Goal: Find specific page/section: Find specific page/section

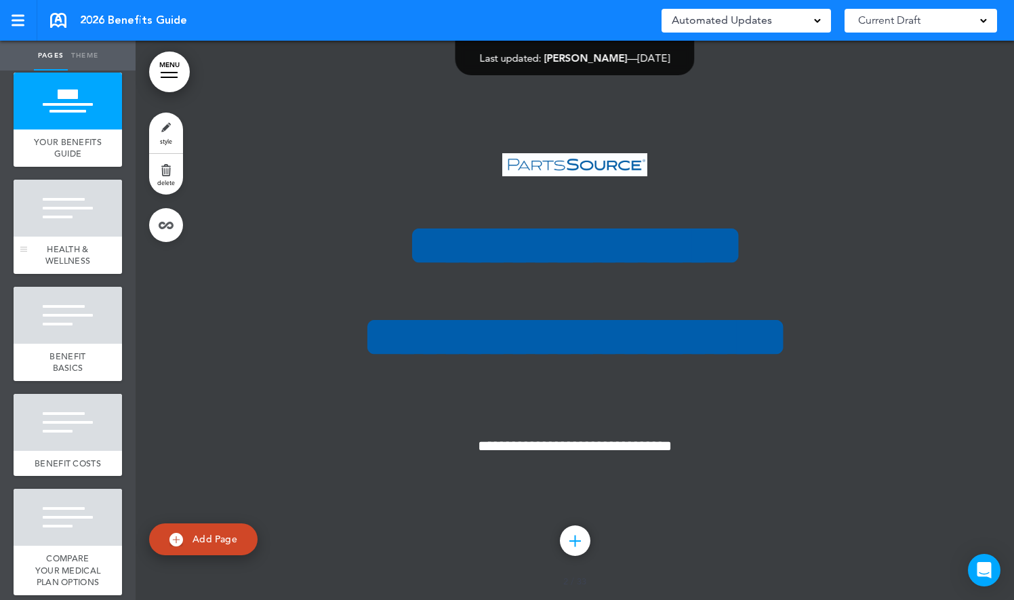
click at [65, 235] on div at bounding box center [68, 208] width 108 height 57
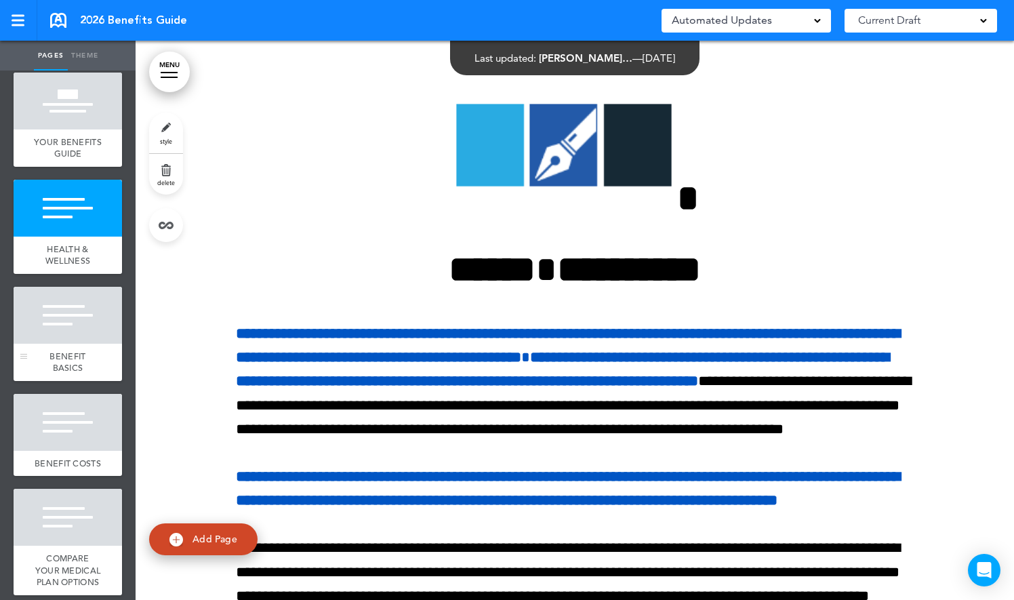
click at [69, 360] on div "BENEFIT BASICS" at bounding box center [68, 362] width 108 height 37
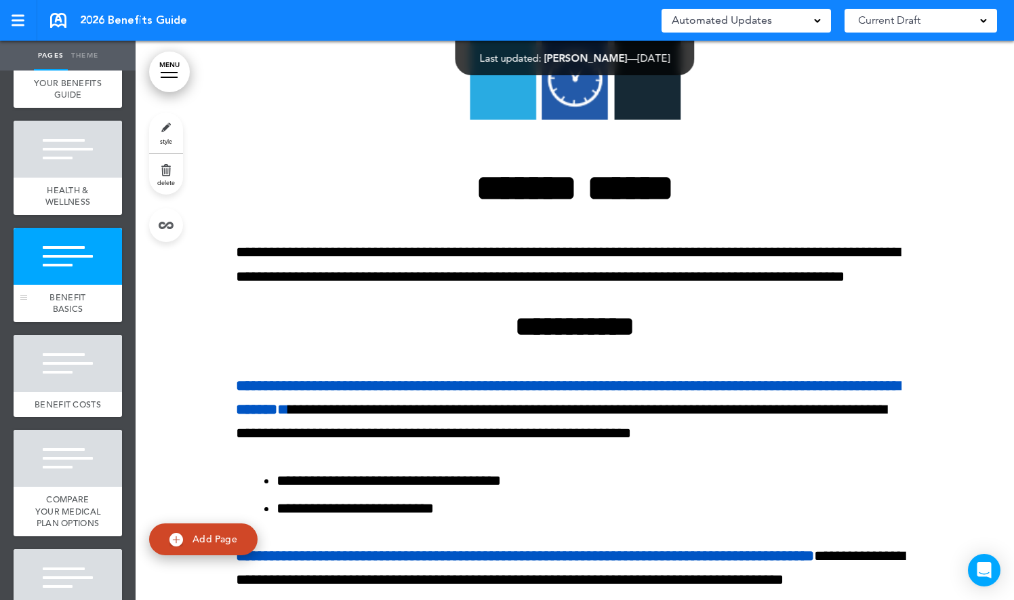
scroll to position [242, 0]
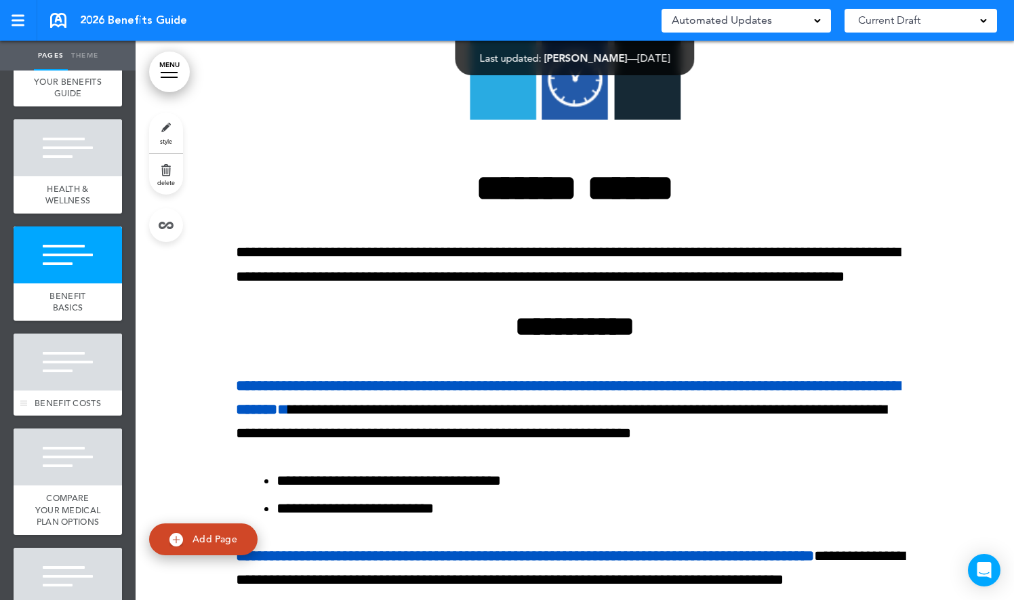
drag, startPoint x: 64, startPoint y: 381, endPoint x: 69, endPoint y: 360, distance: 21.7
click at [69, 360] on div at bounding box center [68, 361] width 108 height 57
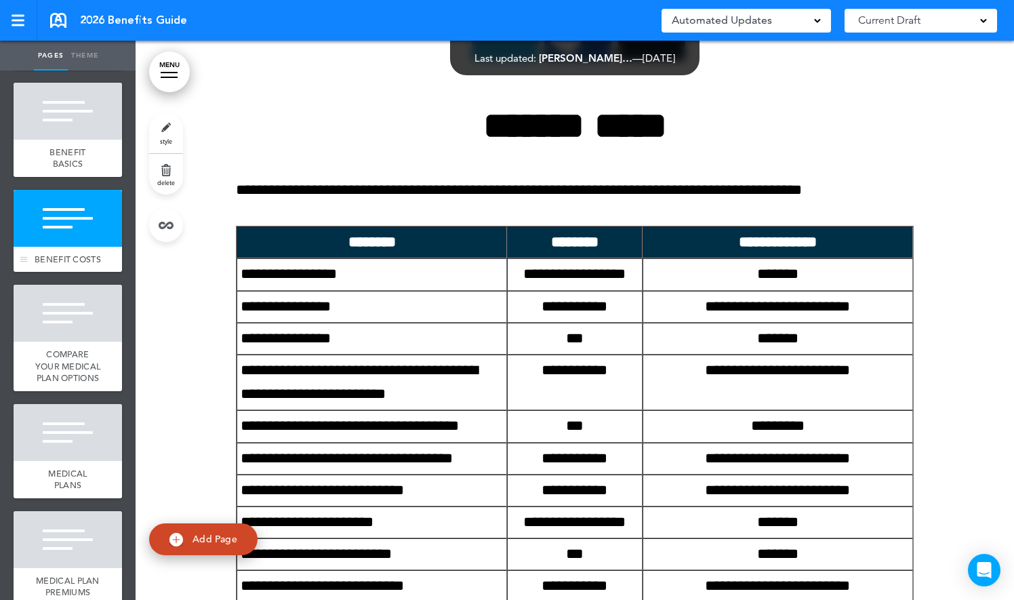
scroll to position [386, 0]
click at [68, 341] on div at bounding box center [68, 312] width 108 height 57
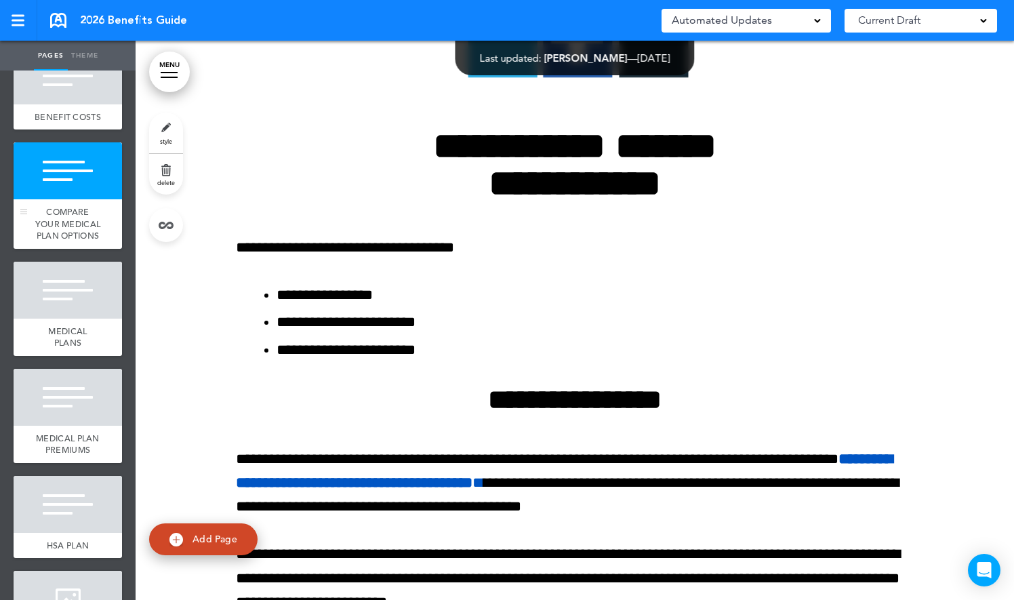
scroll to position [532, 0]
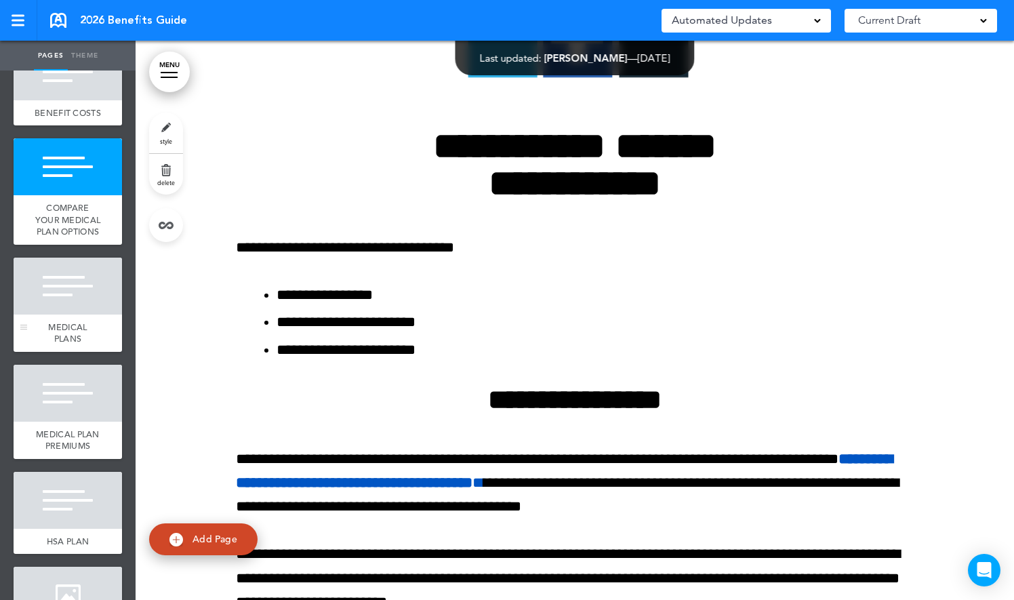
click at [62, 314] on div at bounding box center [68, 285] width 108 height 57
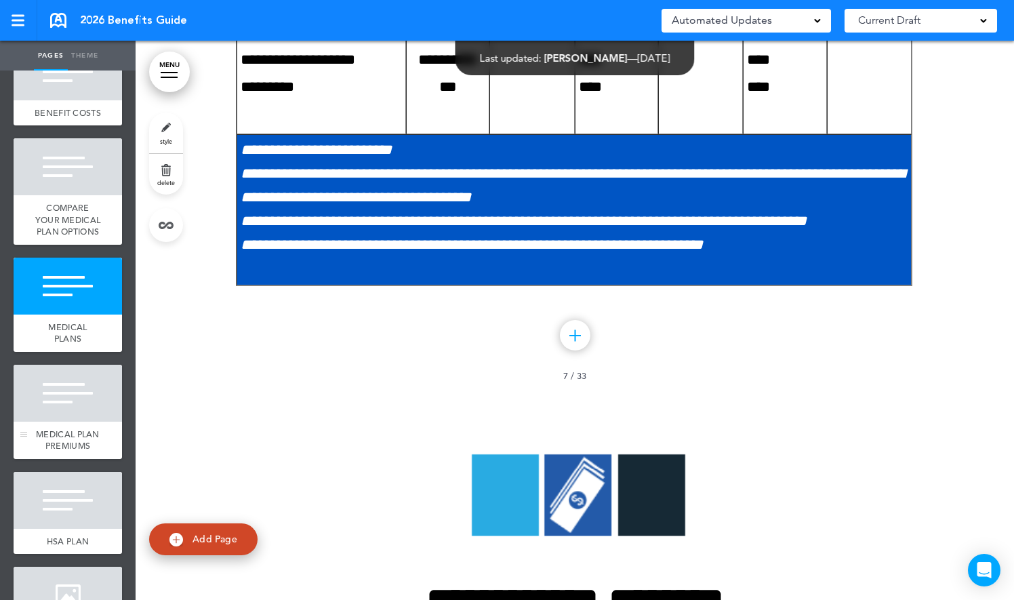
click at [68, 421] on div at bounding box center [68, 393] width 108 height 57
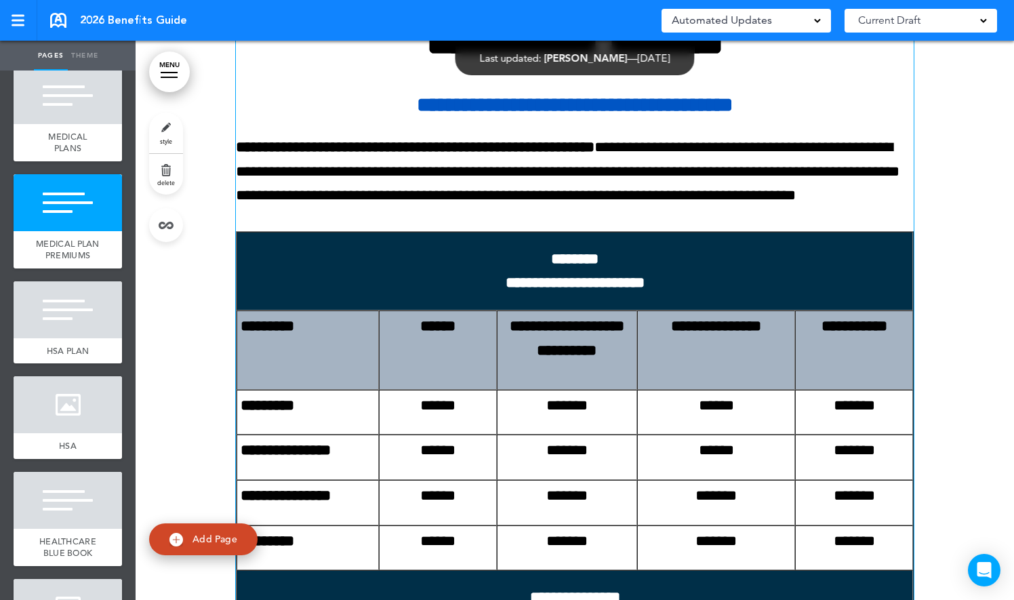
scroll to position [8972, 0]
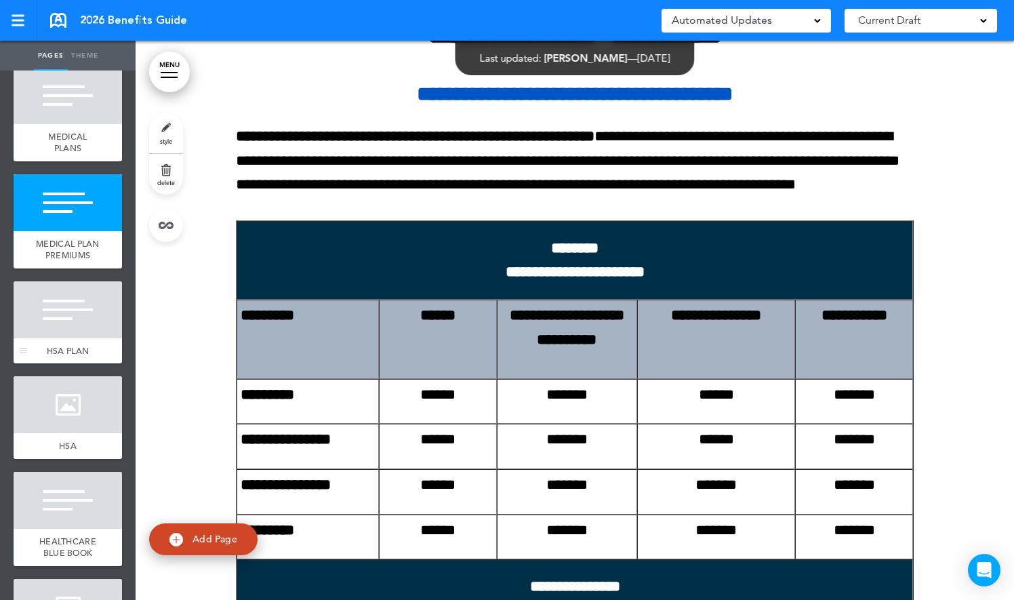
click at [66, 338] on div at bounding box center [68, 309] width 108 height 57
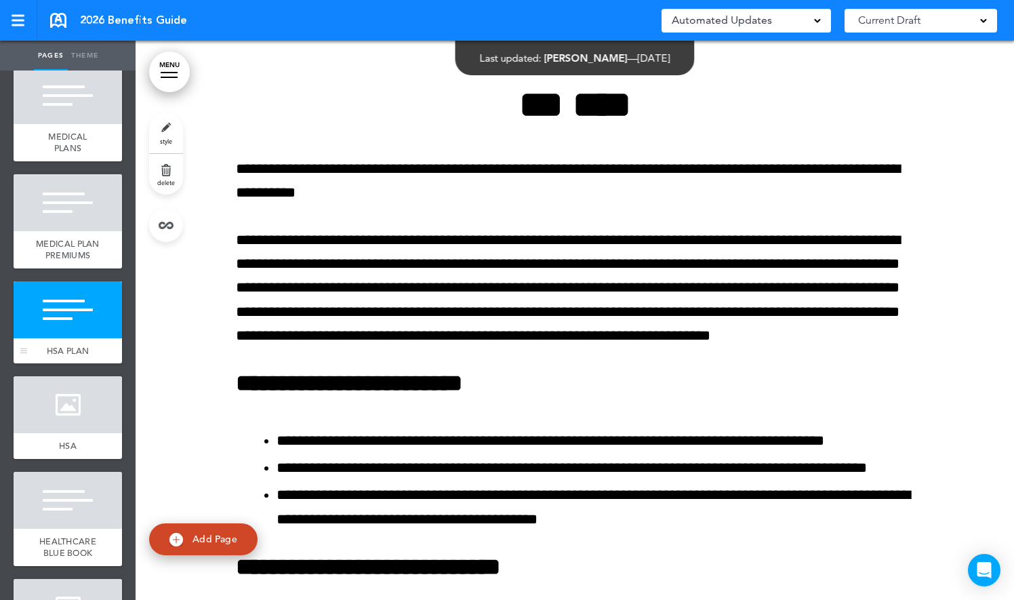
scroll to position [10493, 0]
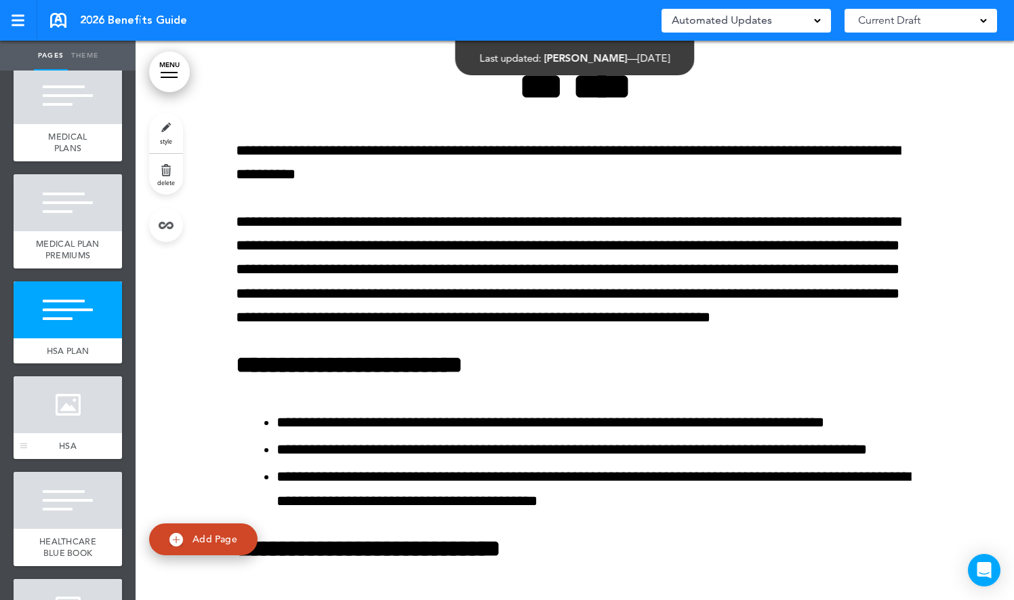
click at [60, 433] on div at bounding box center [68, 404] width 108 height 57
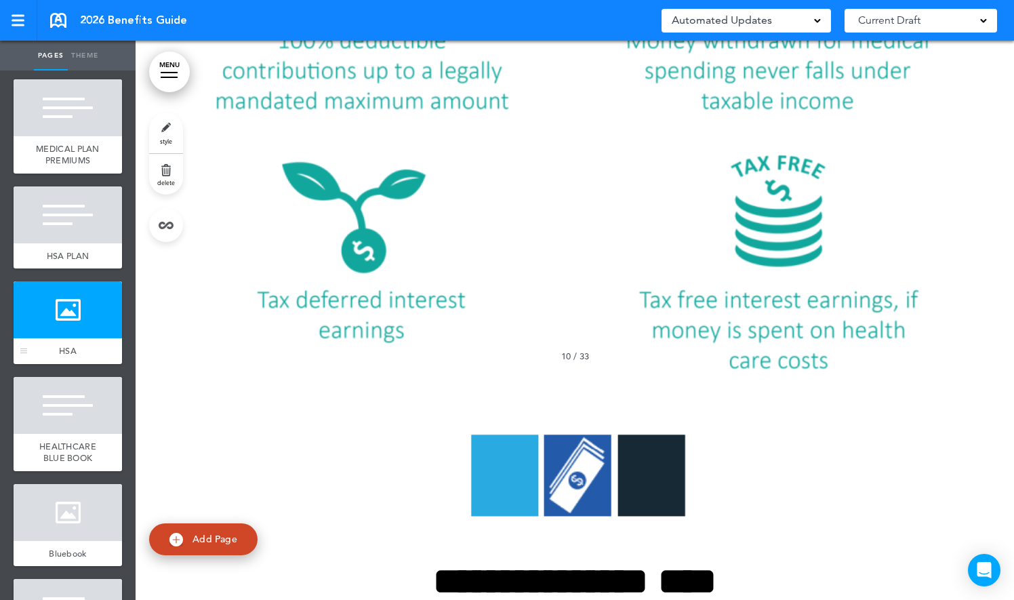
scroll to position [820, 0]
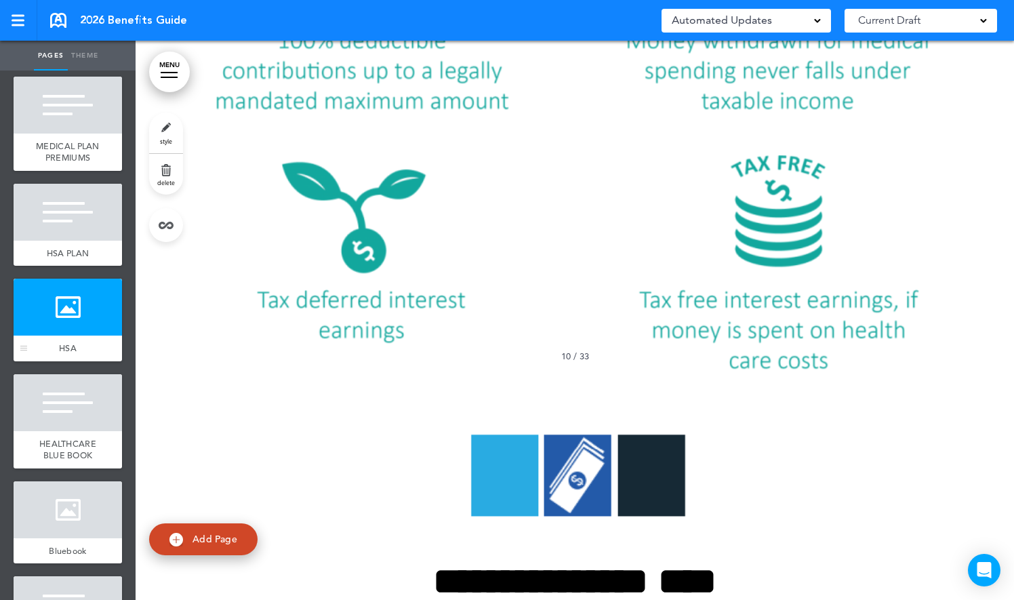
click at [60, 431] on div at bounding box center [68, 402] width 108 height 57
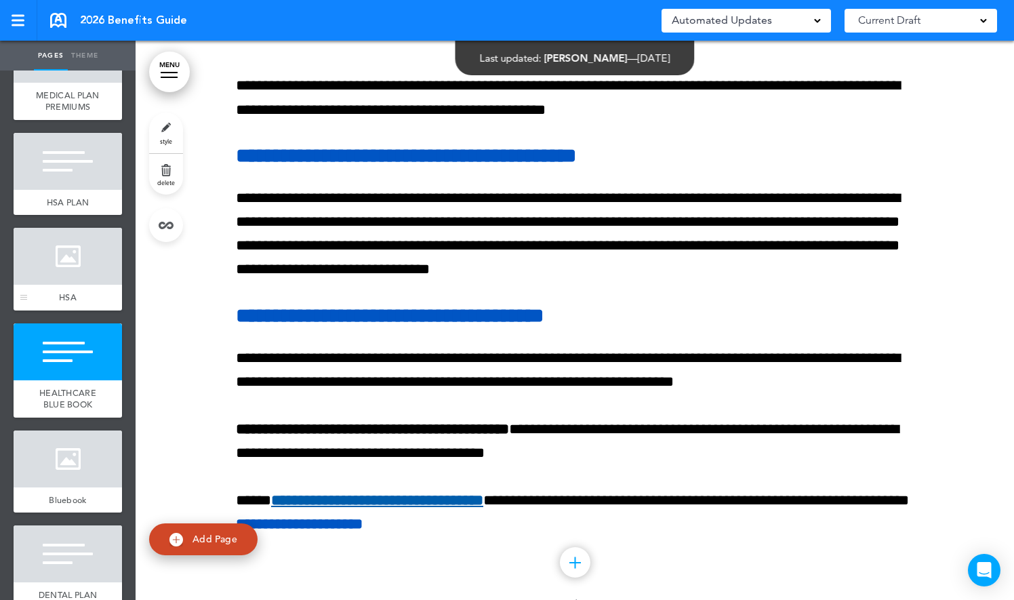
scroll to position [874, 0]
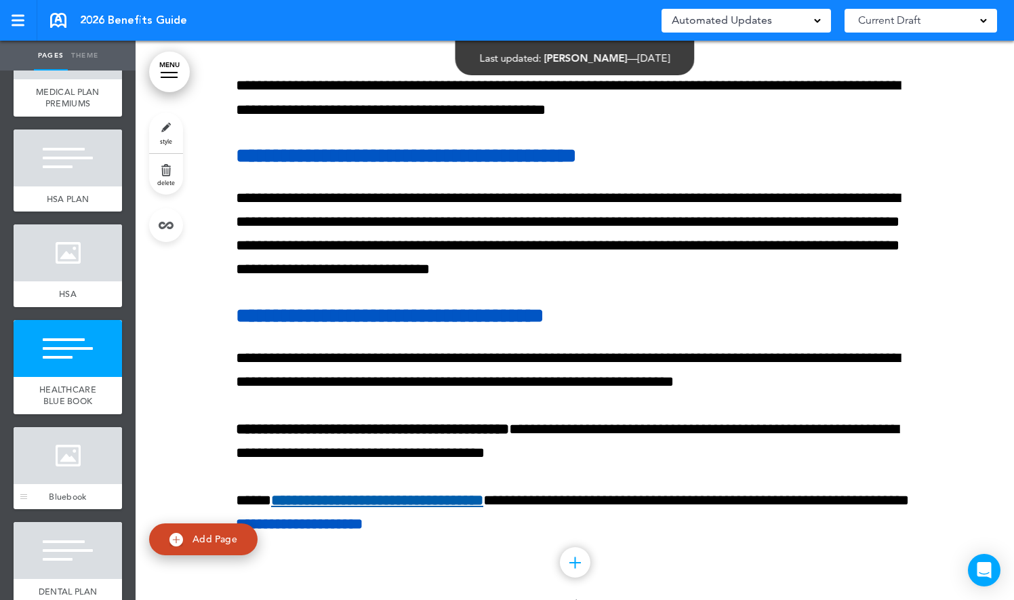
click at [51, 484] on div at bounding box center [68, 455] width 108 height 57
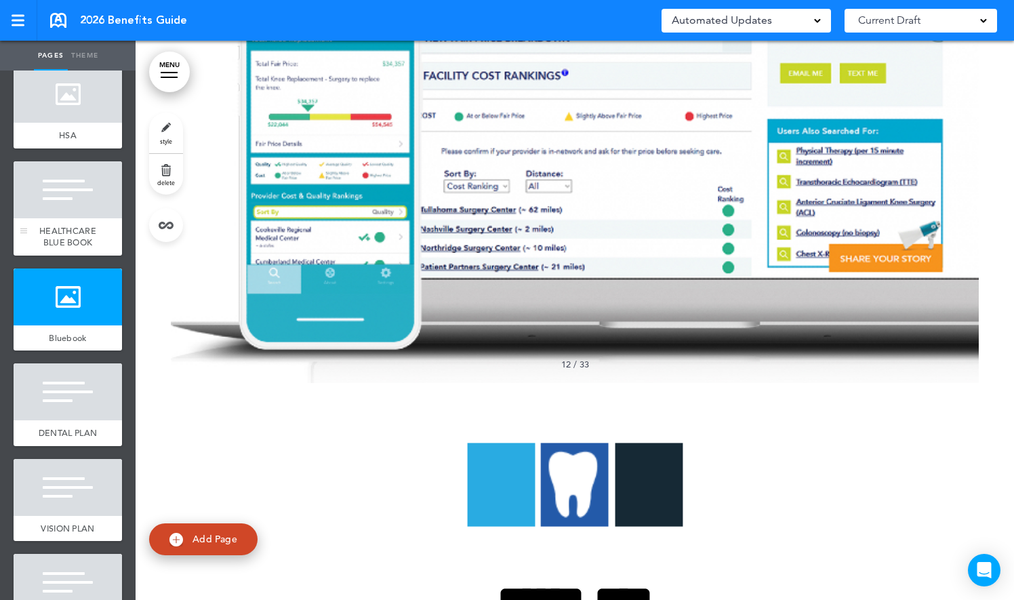
scroll to position [1033, 0]
drag, startPoint x: 62, startPoint y: 461, endPoint x: 76, endPoint y: 457, distance: 14.1
click at [76, 419] on div at bounding box center [68, 391] width 108 height 57
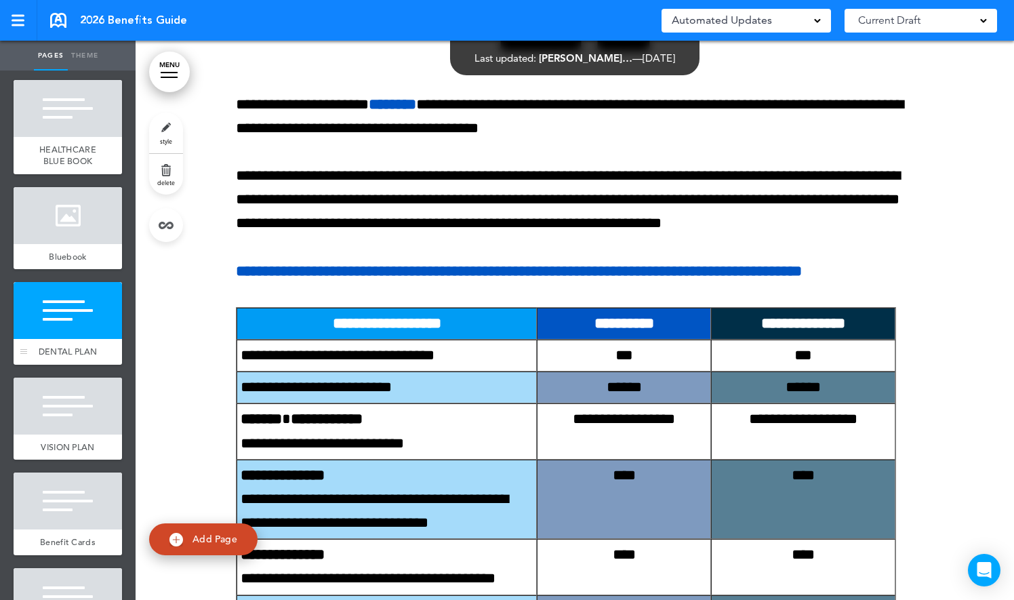
scroll to position [1115, 0]
click at [63, 434] on div at bounding box center [68, 405] width 108 height 57
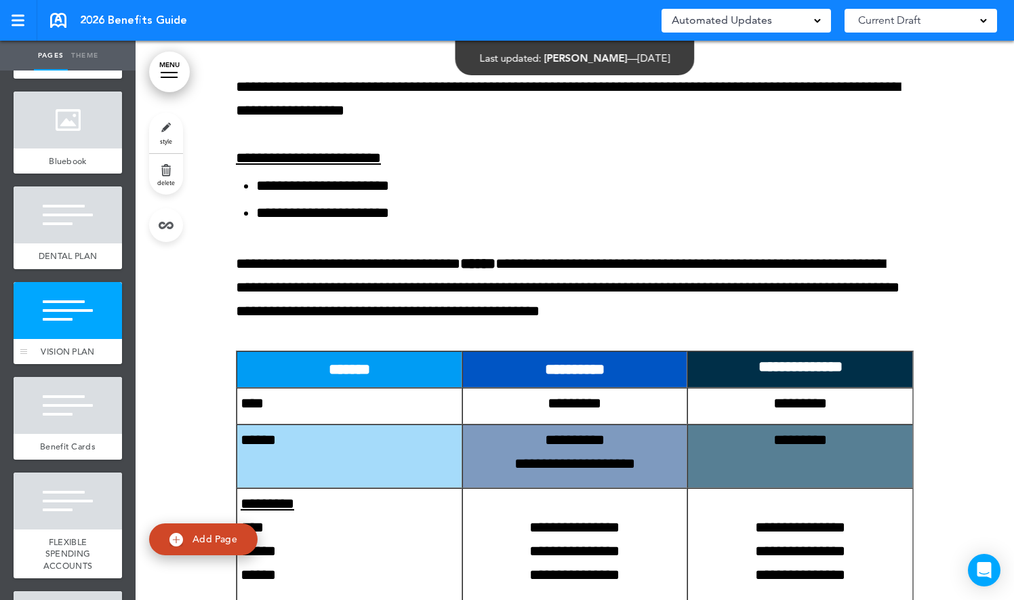
scroll to position [1211, 0]
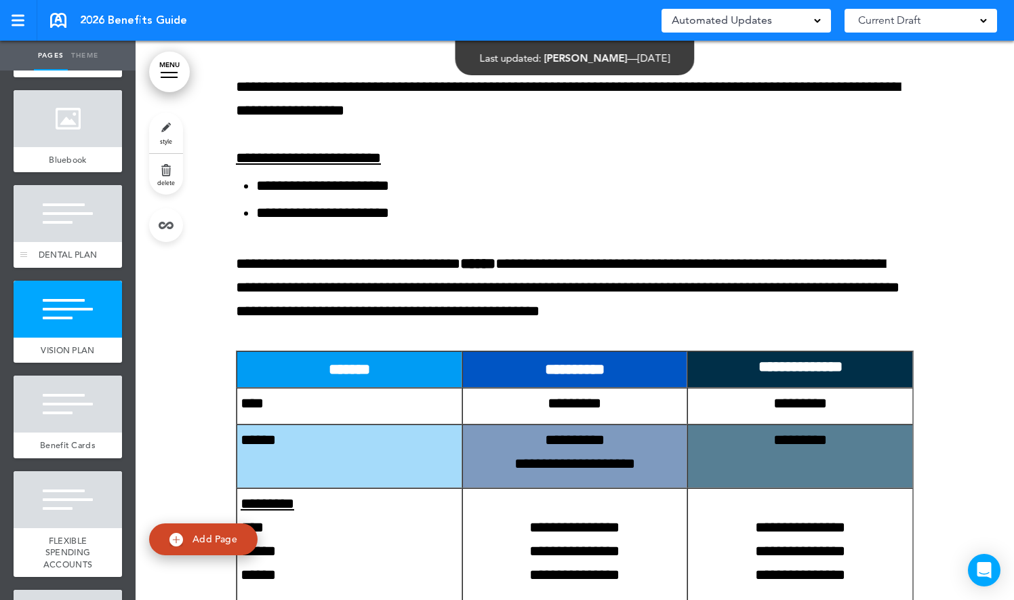
click at [56, 260] on span "DENTAL PLAN" at bounding box center [68, 255] width 58 height 12
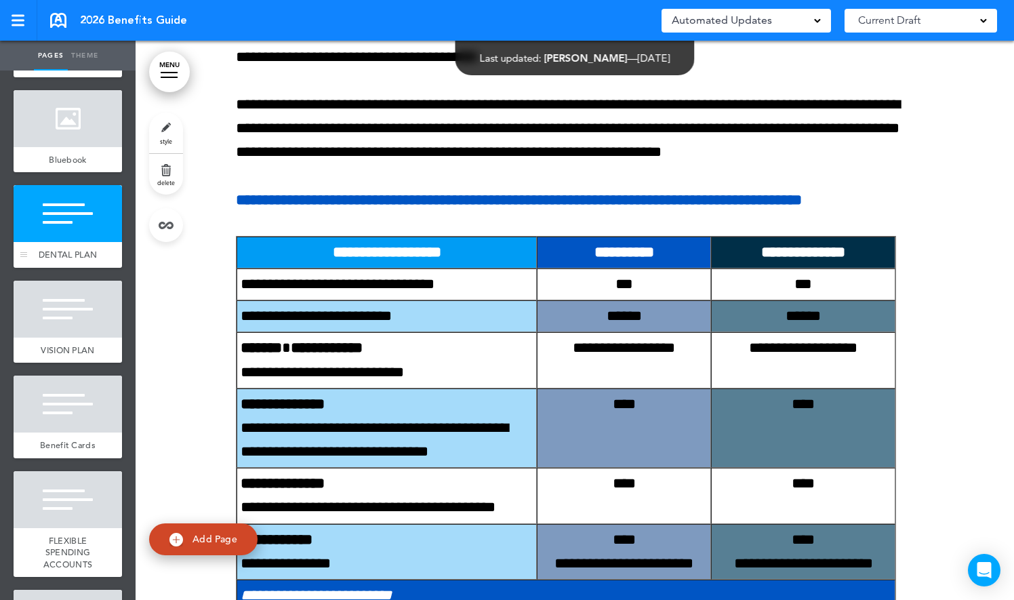
scroll to position [14005, 0]
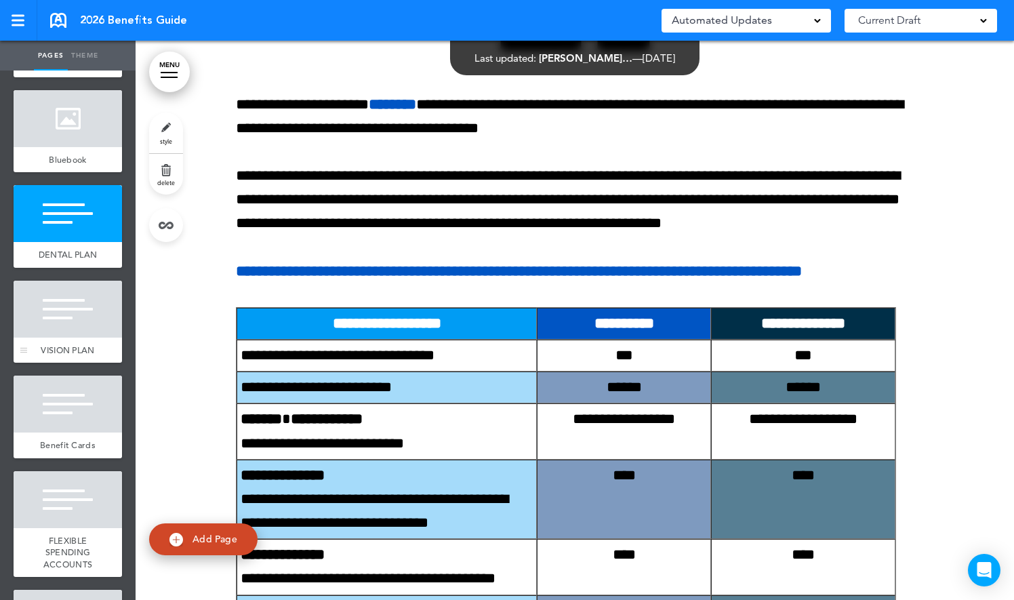
click at [58, 337] on div at bounding box center [68, 309] width 108 height 57
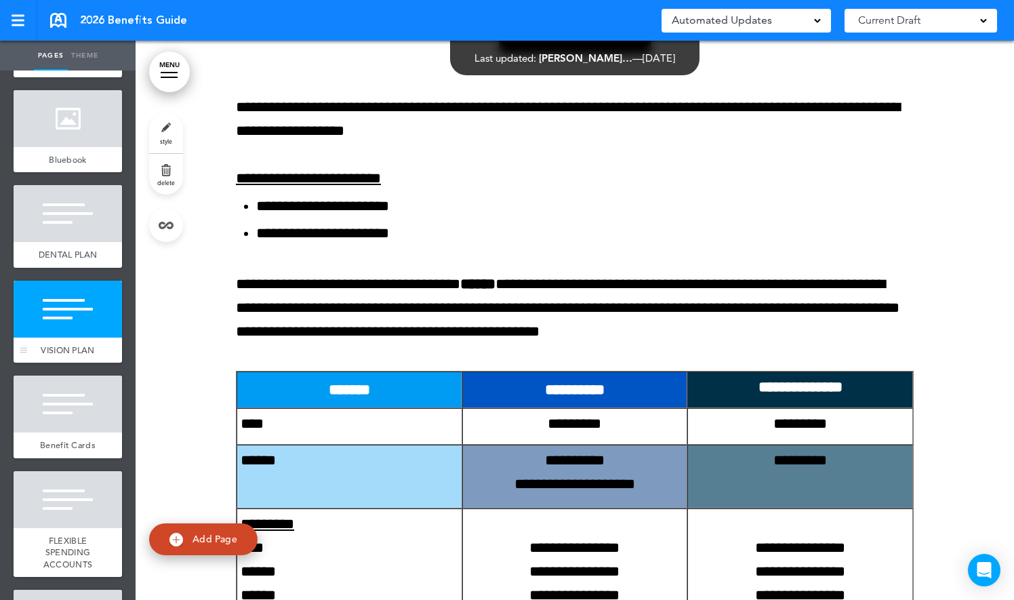
scroll to position [15161, 0]
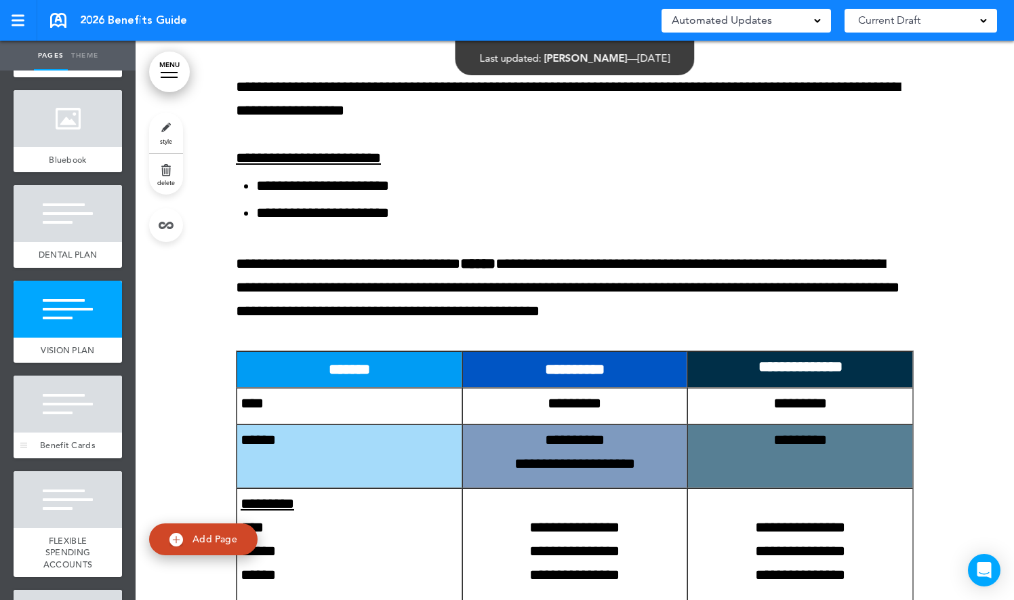
click at [50, 432] on div at bounding box center [68, 403] width 108 height 57
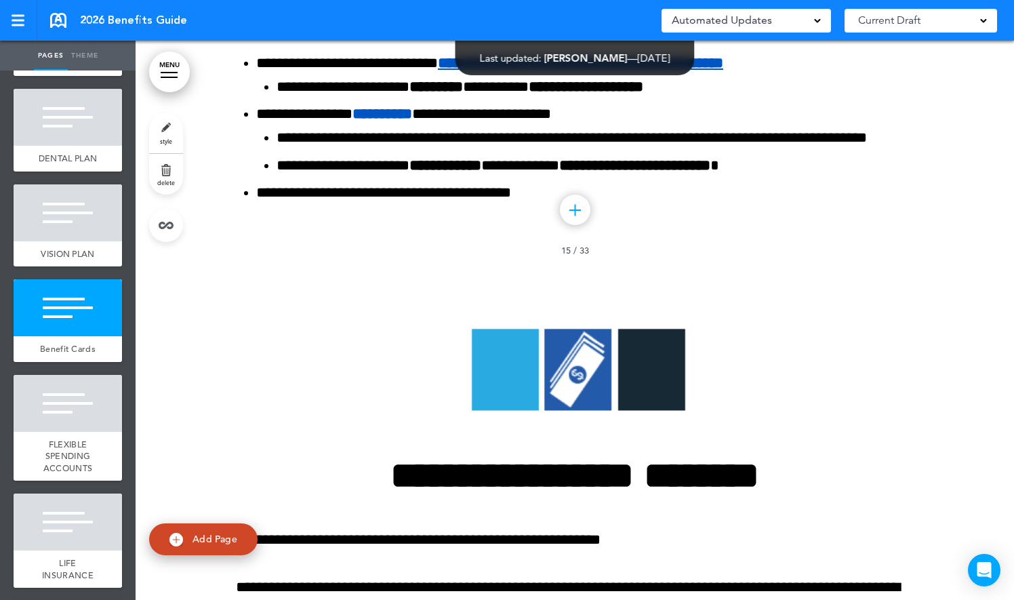
scroll to position [17071, 0]
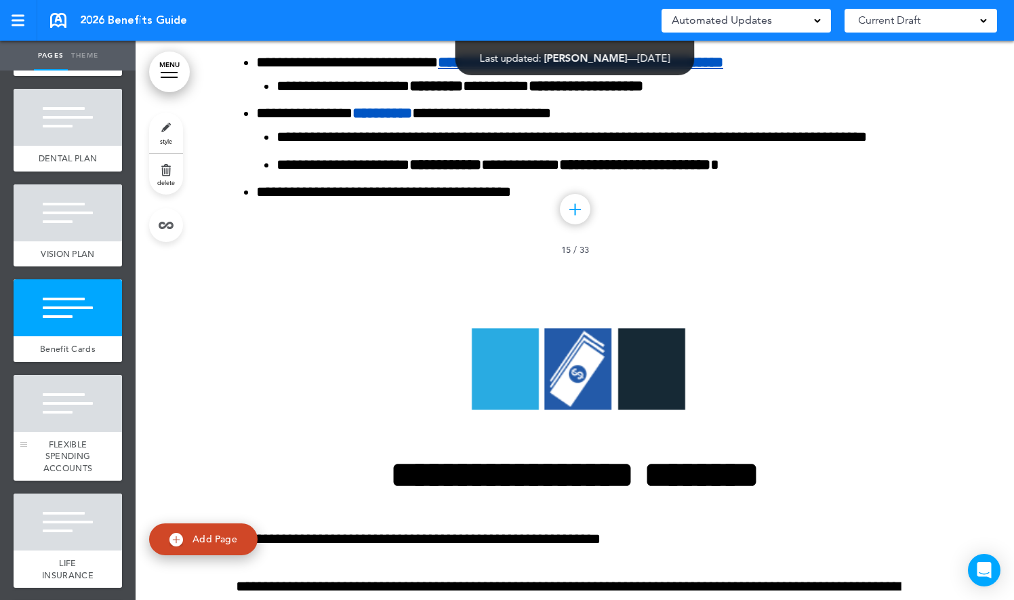
click at [46, 432] on div at bounding box center [68, 403] width 108 height 57
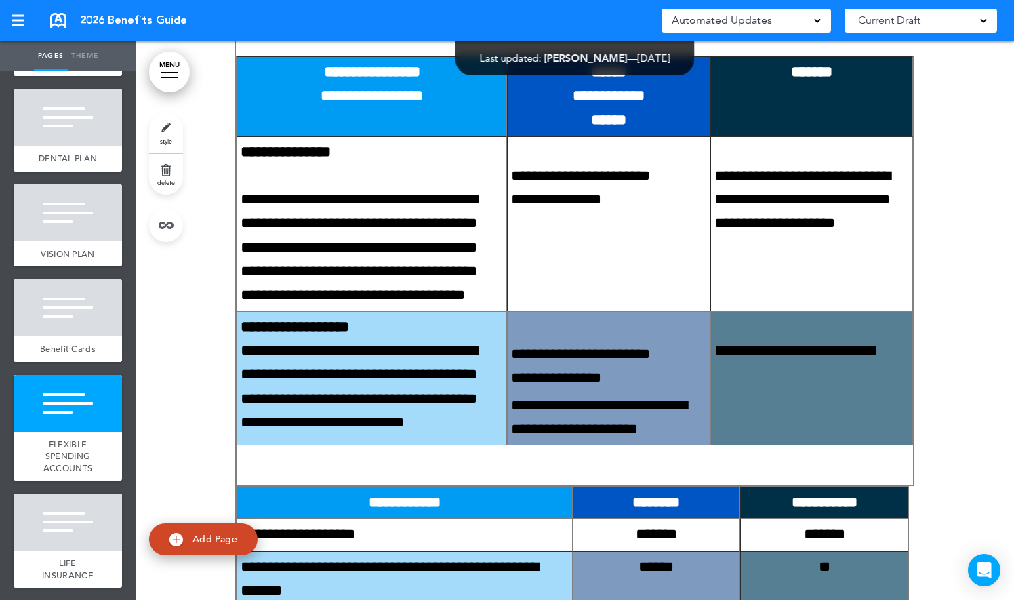
click at [635, 132] on p "******" at bounding box center [608, 120] width 194 height 24
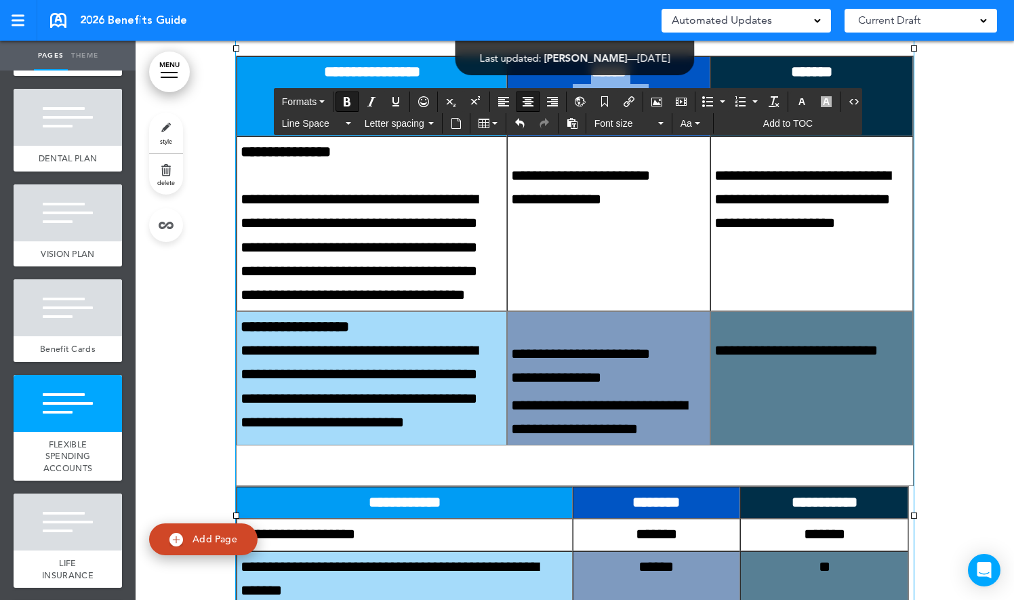
drag, startPoint x: 642, startPoint y: 365, endPoint x: 566, endPoint y: 281, distance: 113.2
click at [566, 136] on td "**********" at bounding box center [608, 96] width 203 height 80
click at [658, 122] on icon "button" at bounding box center [660, 123] width 5 height 3
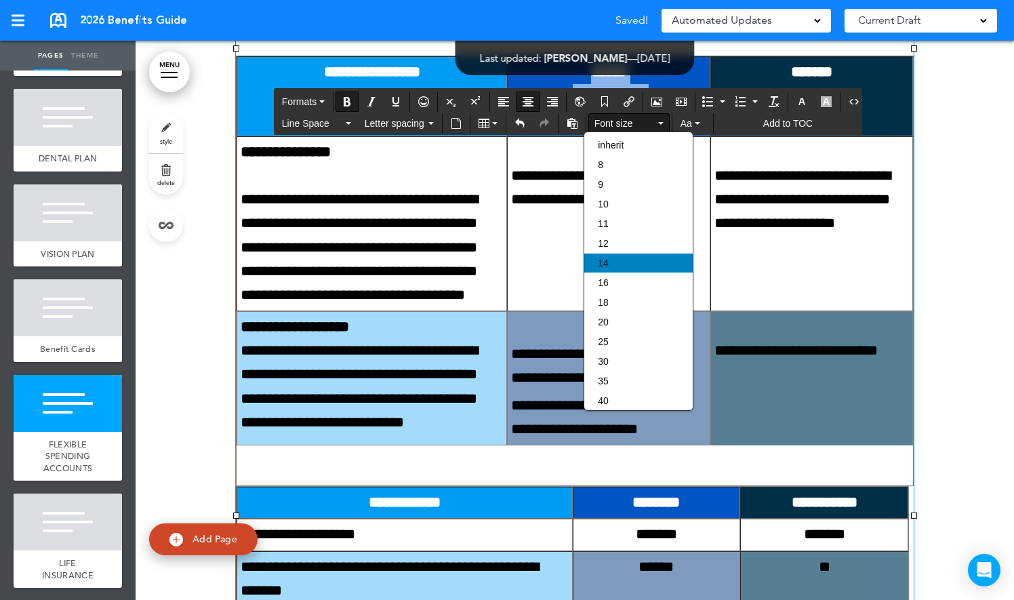
click at [630, 257] on div "14" at bounding box center [638, 262] width 108 height 19
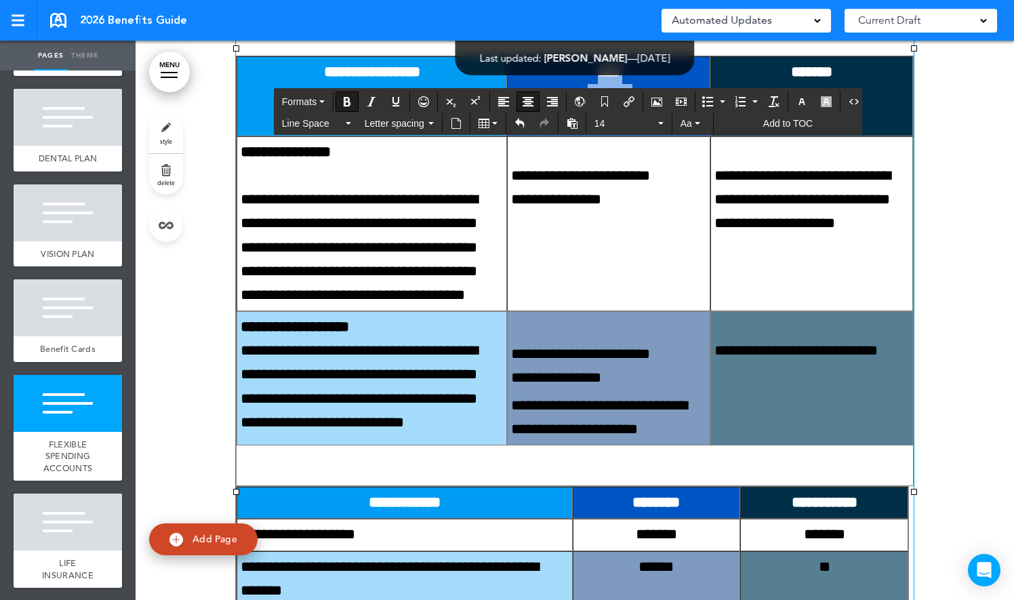
click at [535, 132] on p "**********" at bounding box center [608, 120] width 194 height 24
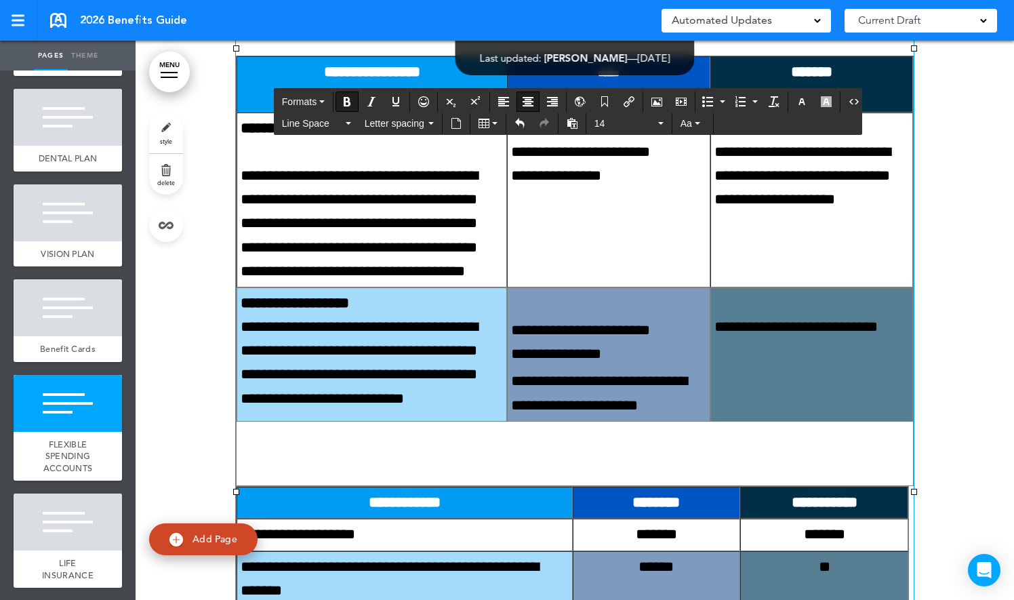
click at [521, 108] on p "**********" at bounding box center [608, 96] width 194 height 24
click at [652, 78] on strong "**********" at bounding box center [642, 72] width 109 height 9
drag, startPoint x: 663, startPoint y: 321, endPoint x: 534, endPoint y: 293, distance: 131.7
click at [534, 112] on td "**********" at bounding box center [608, 84] width 203 height 56
click at [653, 120] on button "14" at bounding box center [629, 123] width 80 height 19
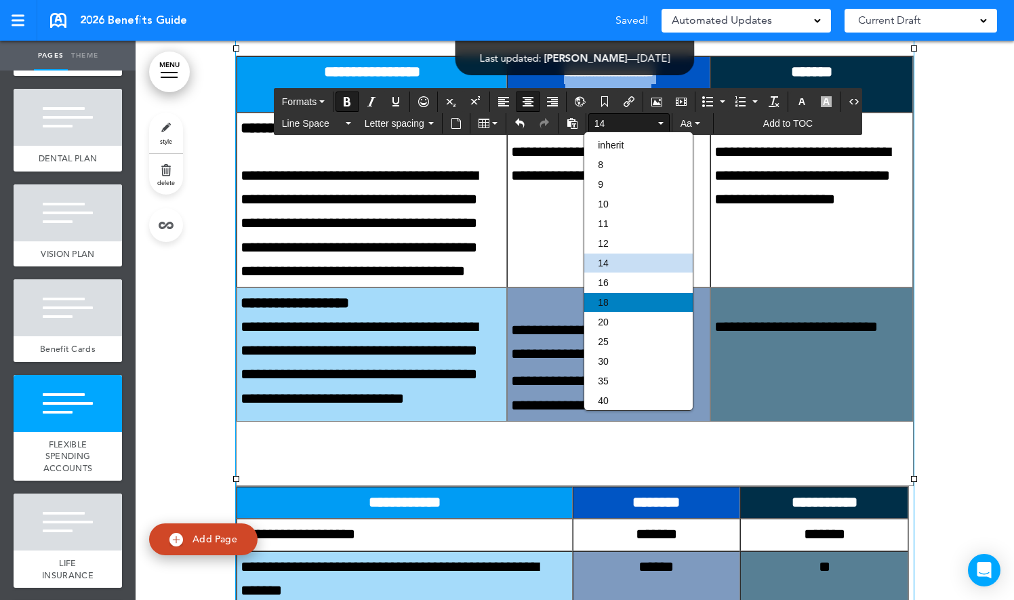
click at [623, 294] on div "18" at bounding box center [638, 302] width 108 height 19
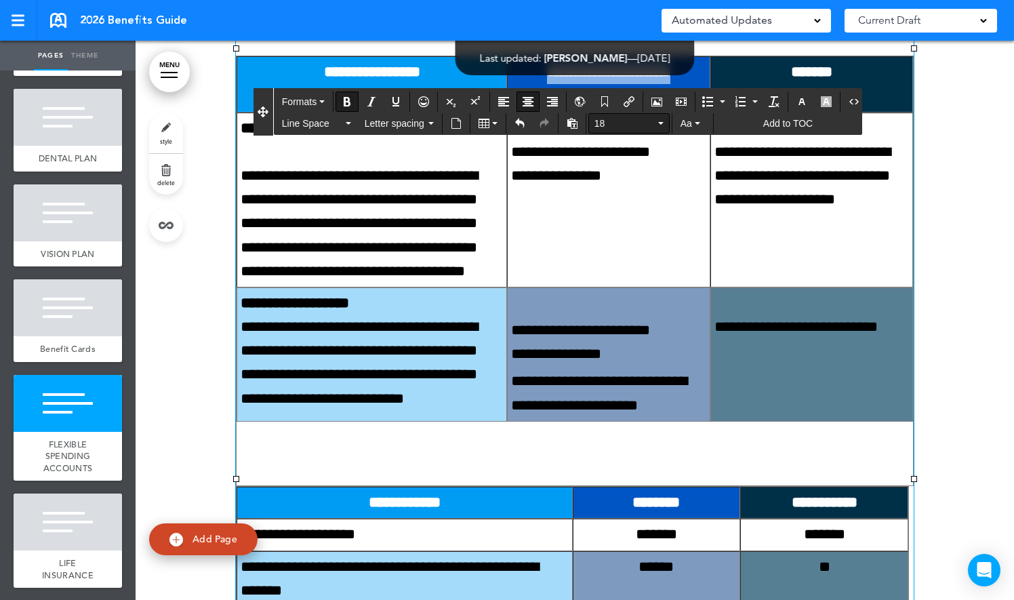
click at [657, 119] on button "18" at bounding box center [629, 123] width 80 height 19
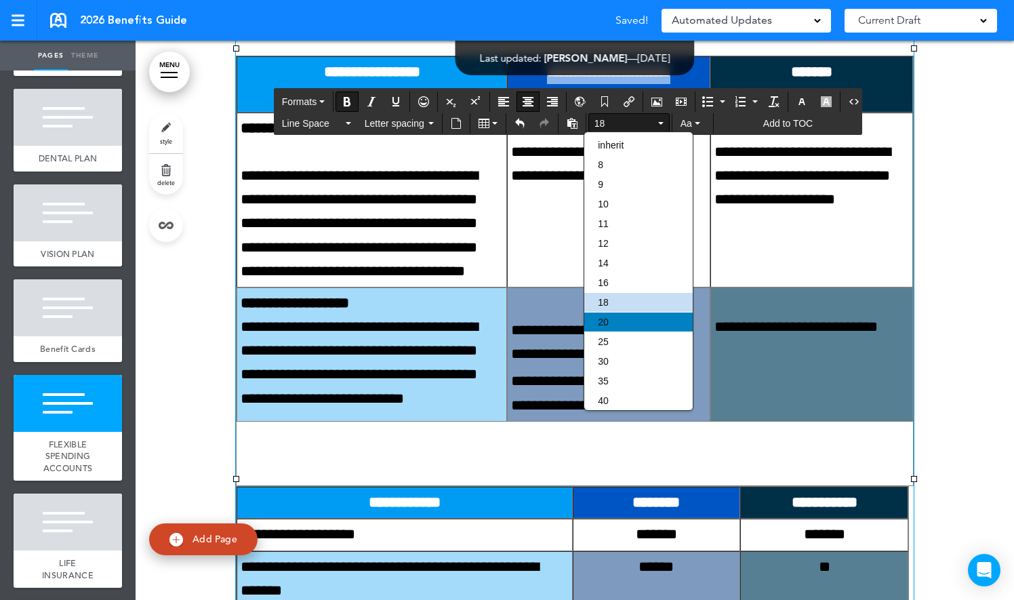
click at [623, 320] on div "20" at bounding box center [638, 321] width 108 height 19
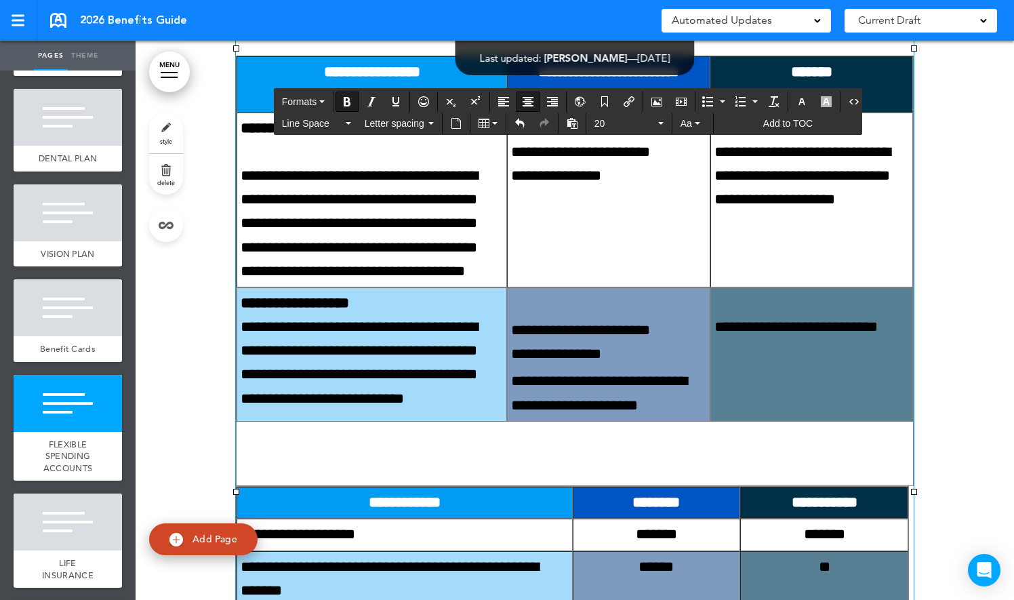
click at [674, 254] on div "**********" at bounding box center [575, 500] width 678 height 1810
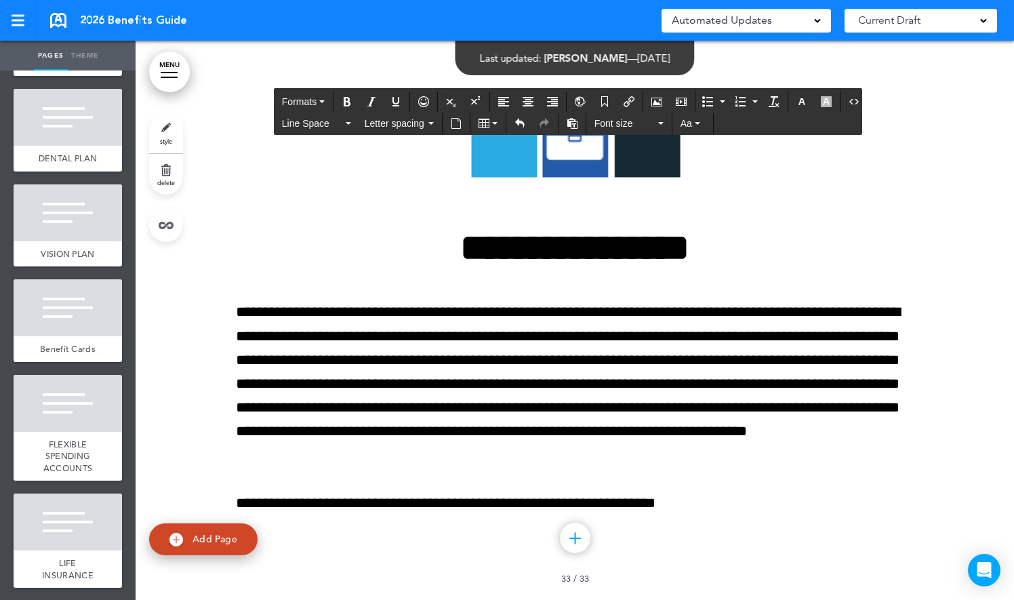
scroll to position [52937, 0]
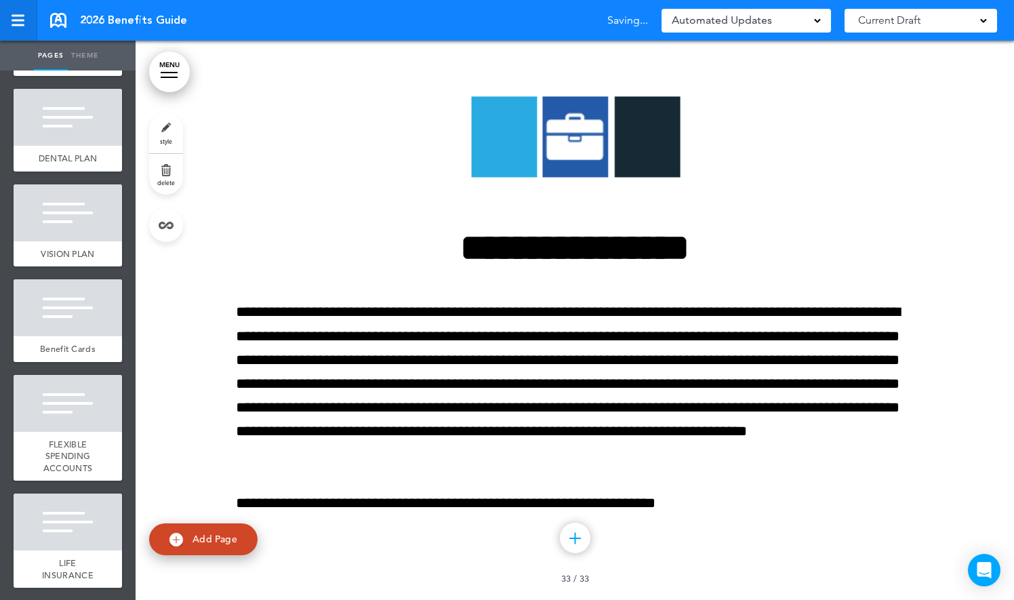
click at [12, 15] on div at bounding box center [18, 16] width 13 height 2
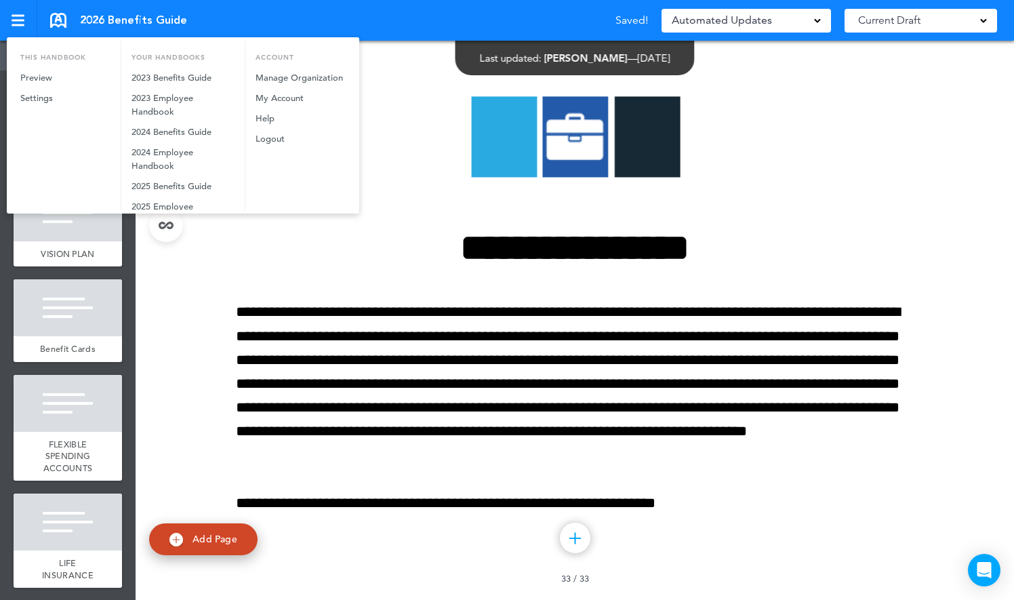
click at [119, 12] on div at bounding box center [507, 300] width 1014 height 600
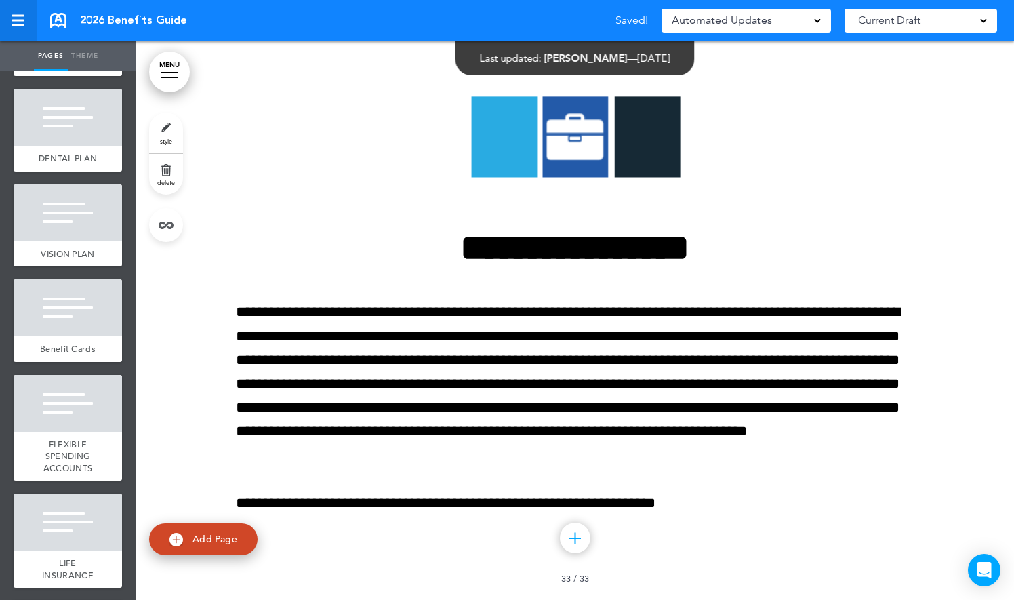
click at [28, 20] on link at bounding box center [18, 20] width 37 height 41
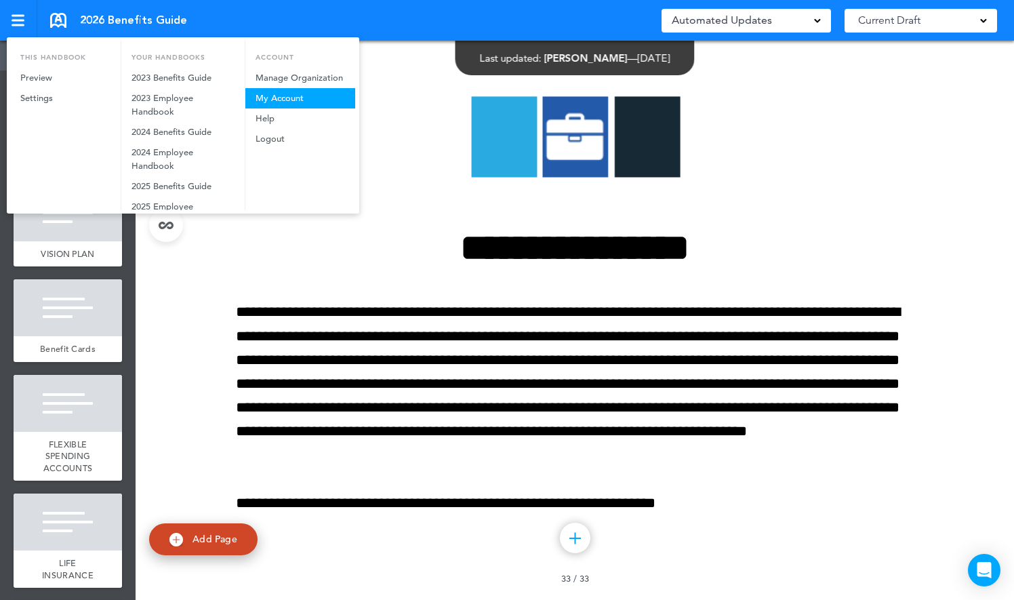
click at [287, 96] on link "My Account" at bounding box center [300, 98] width 110 height 20
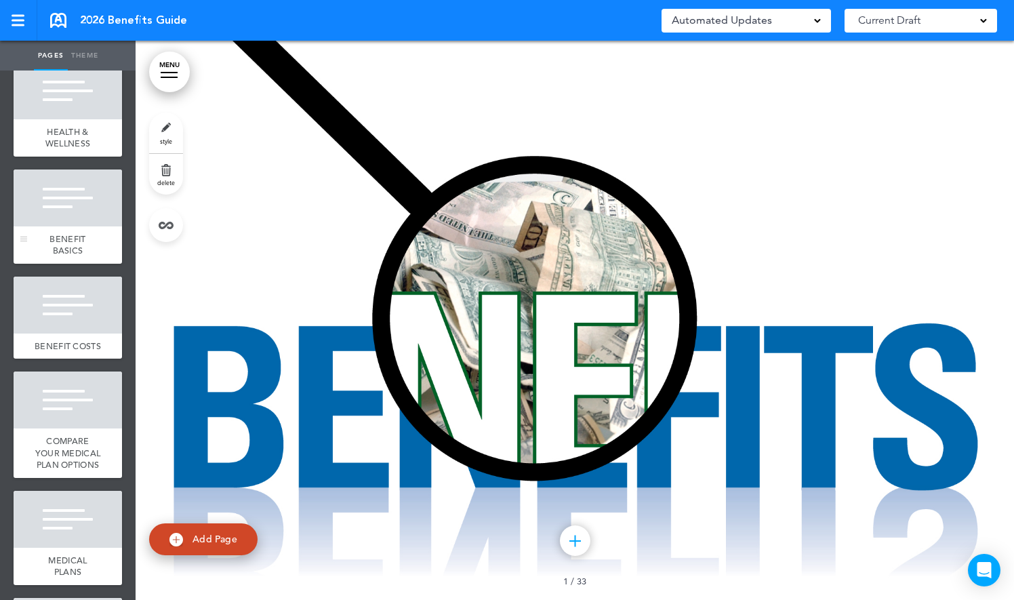
click at [73, 226] on div at bounding box center [68, 197] width 108 height 57
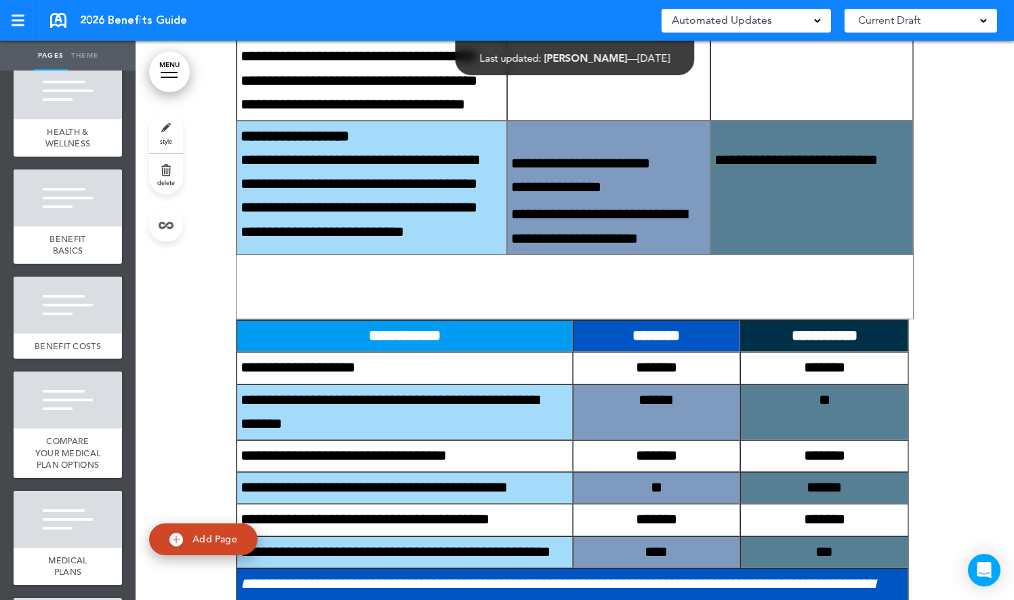
scroll to position [17963, 0]
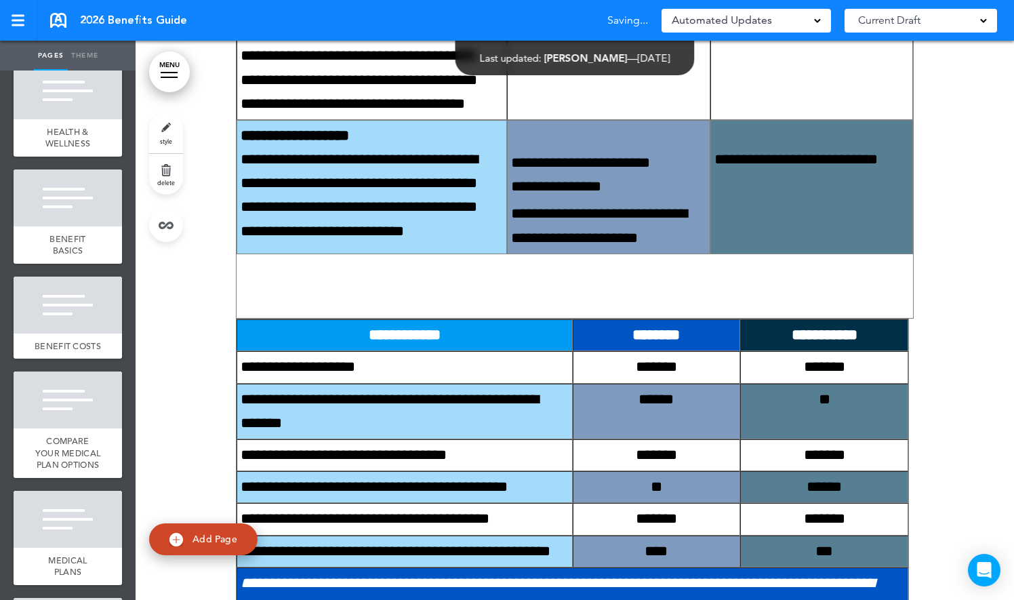
click at [949, 115] on div at bounding box center [575, 338] width 878 height 1922
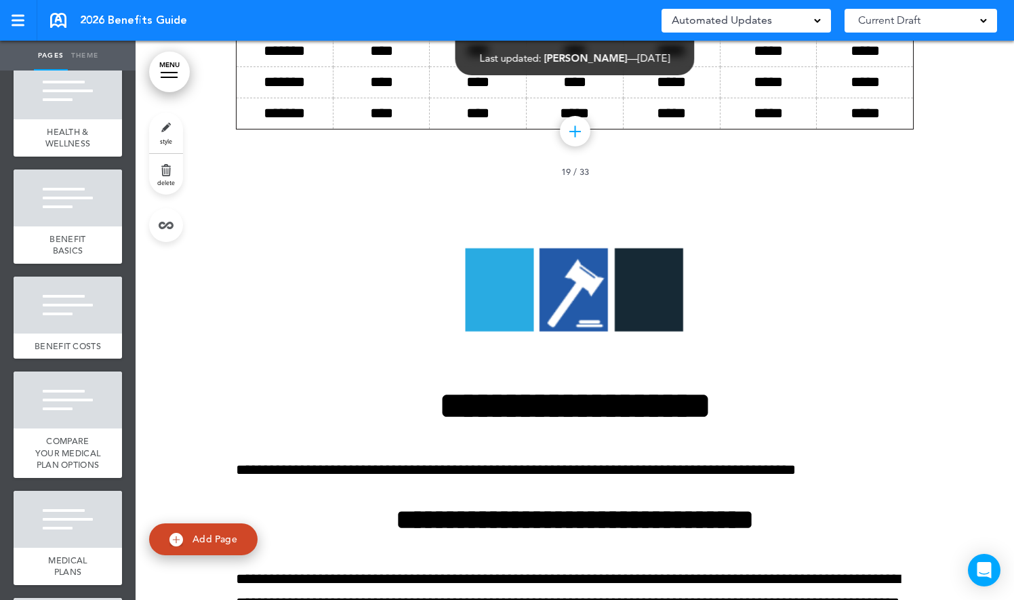
scroll to position [22837, 0]
